Goal: Find specific page/section: Find specific page/section

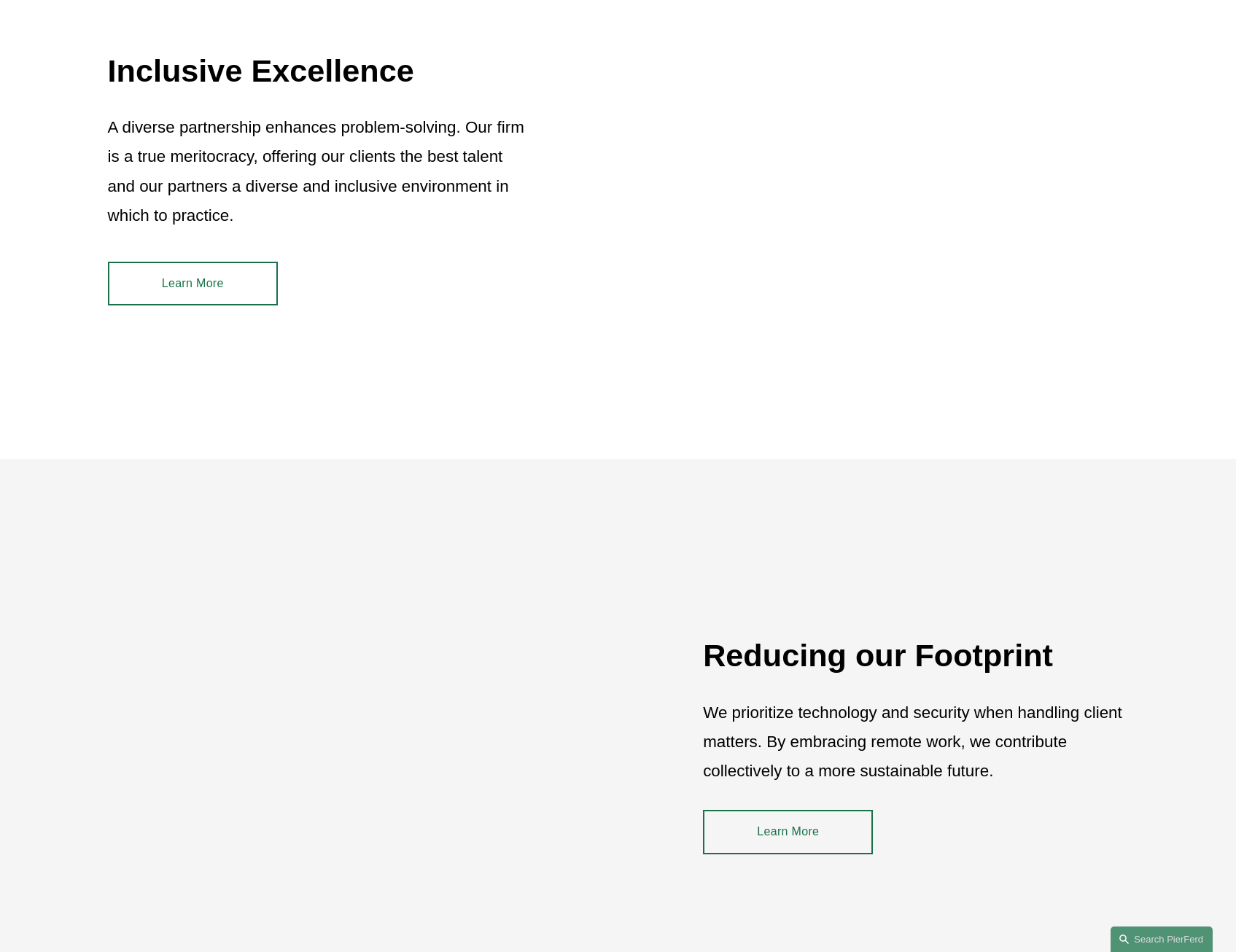
scroll to position [2197, 0]
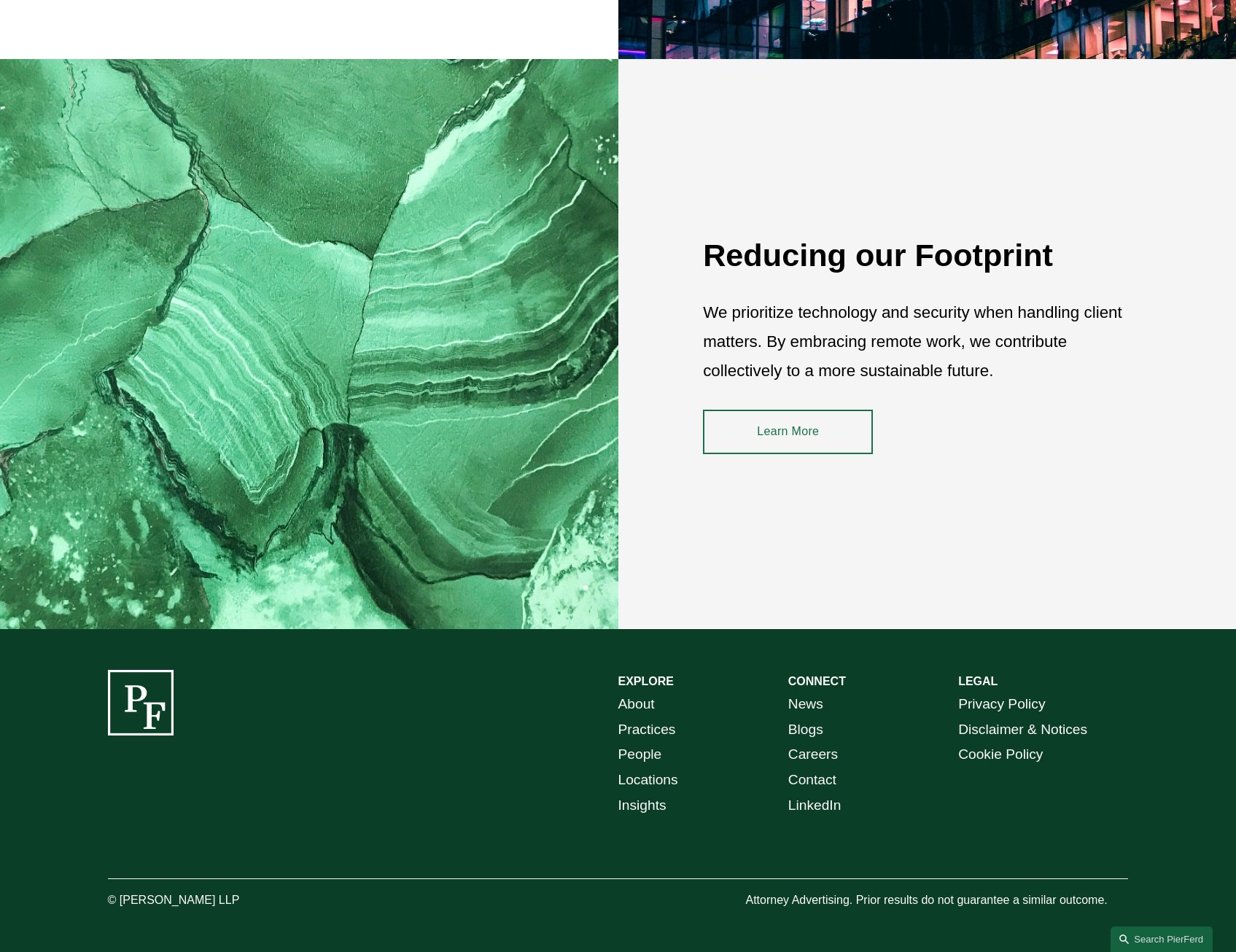
click at [818, 750] on link "Careers" at bounding box center [813, 755] width 50 height 25
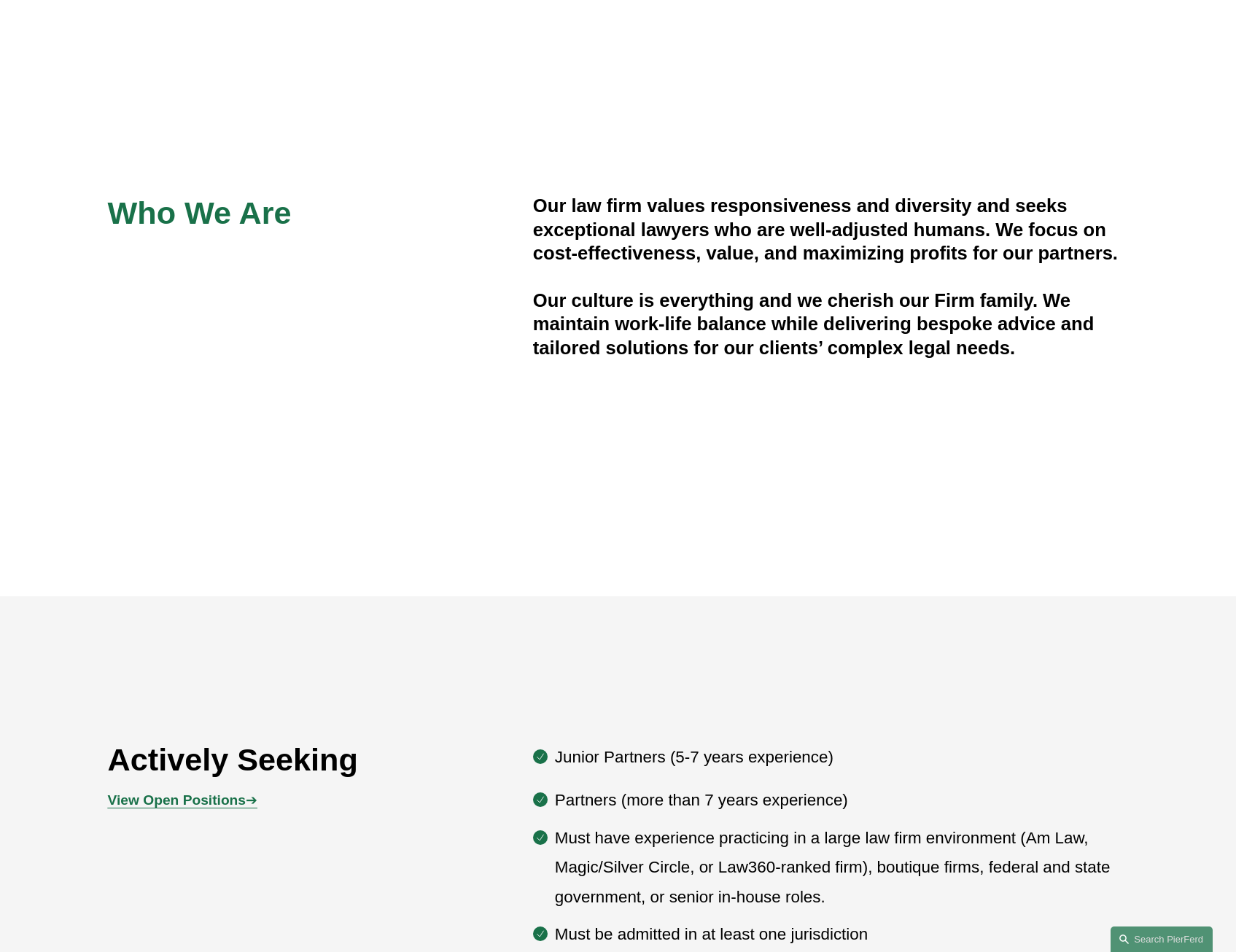
scroll to position [875, 0]
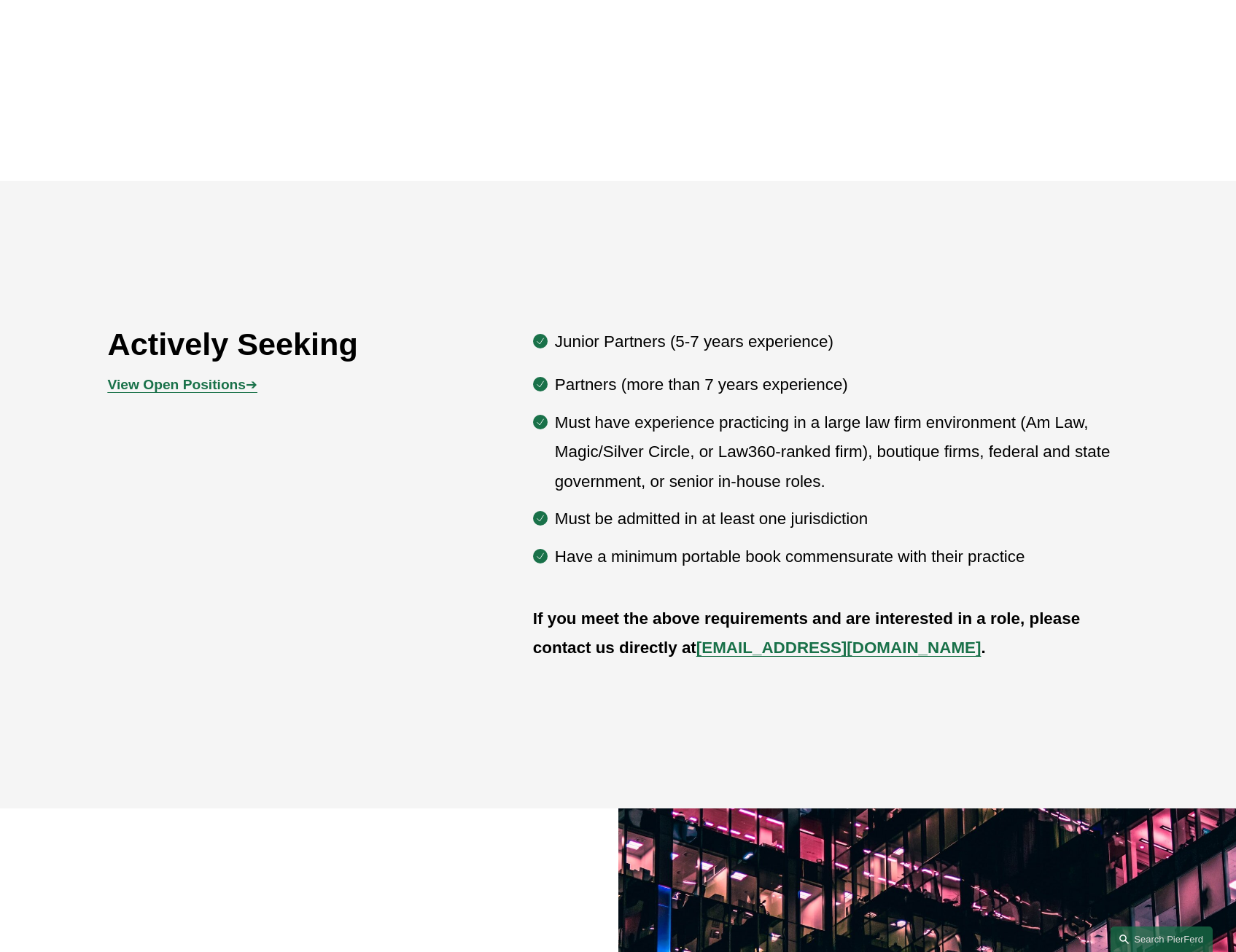
click at [235, 391] on strong "View Open Positions" at bounding box center [177, 385] width 138 height 16
